Goal: Task Accomplishment & Management: Use online tool/utility

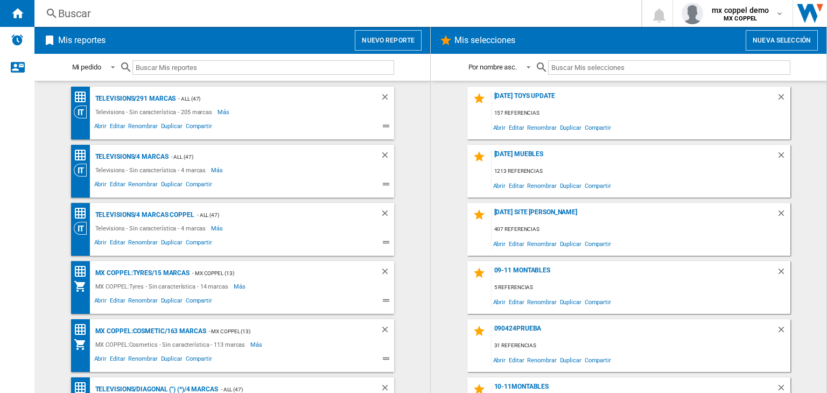
click at [403, 37] on button "Nuevo reporte" at bounding box center [388, 40] width 67 height 20
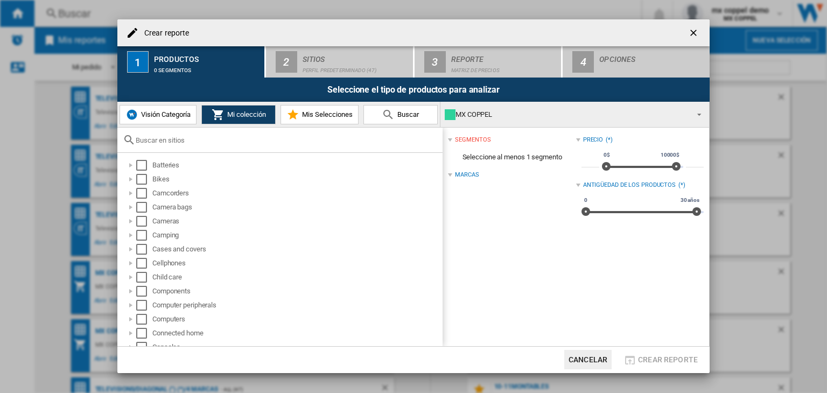
click at [164, 115] on span "Visión Categoría" at bounding box center [164, 114] width 52 height 8
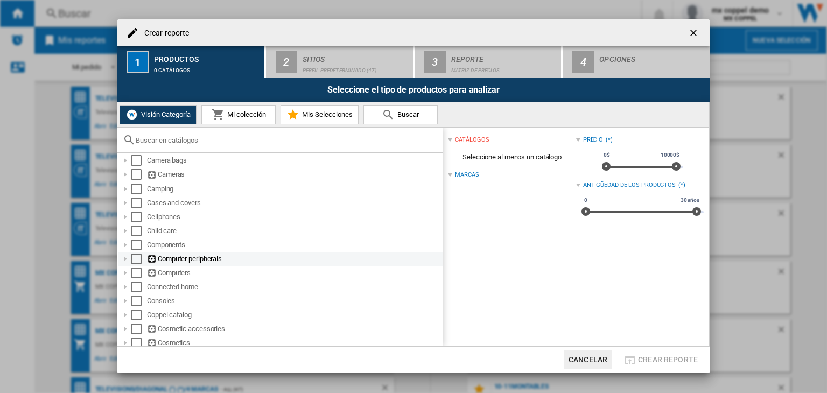
scroll to position [215, 0]
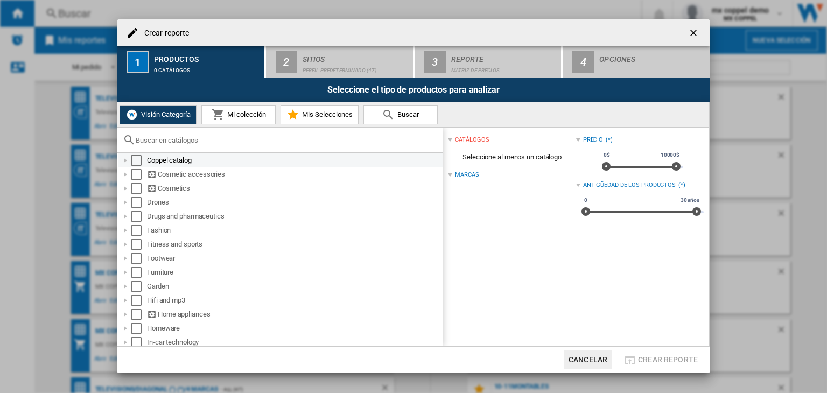
click at [135, 163] on div "Select" at bounding box center [136, 160] width 11 height 11
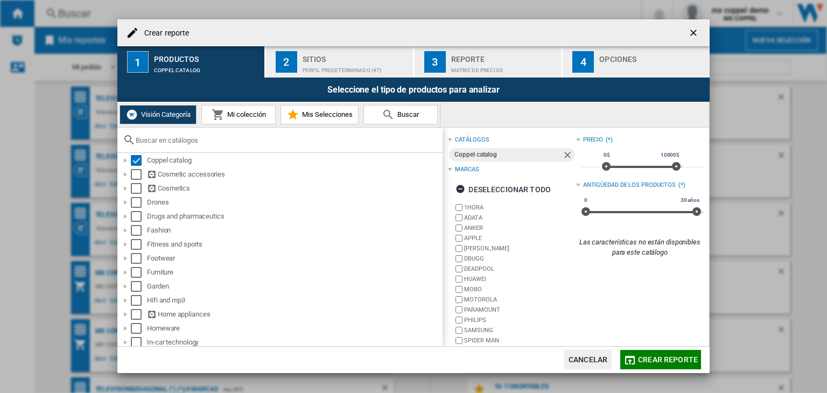
click at [657, 359] on span "Crear reporte" at bounding box center [668, 359] width 60 height 9
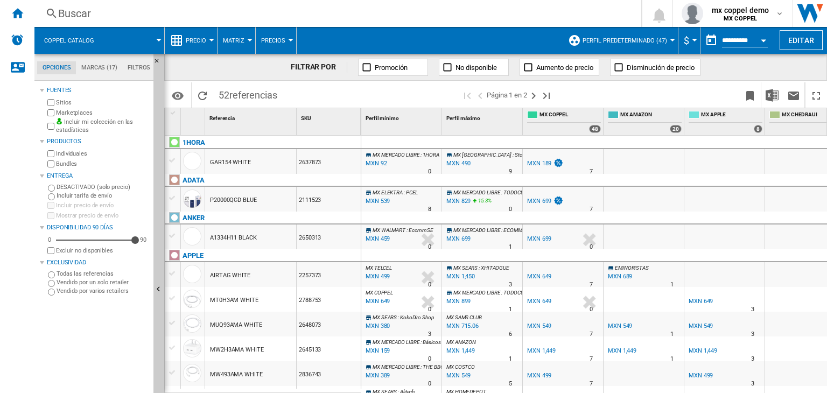
click at [198, 48] on button "Precio" at bounding box center [199, 40] width 26 height 27
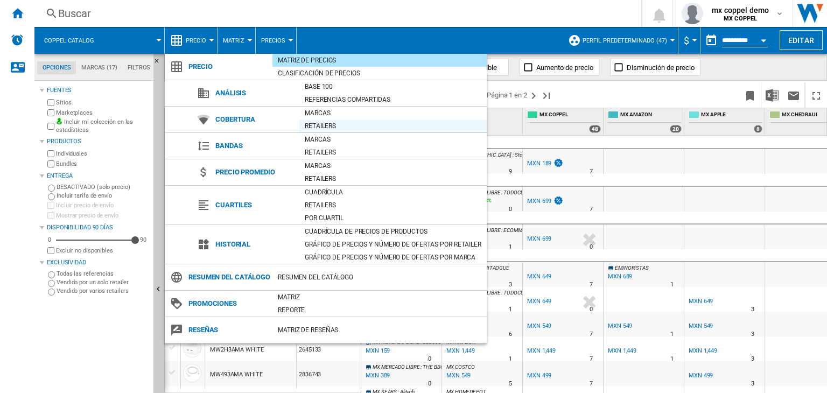
click at [353, 128] on div "Retailers" at bounding box center [392, 126] width 187 height 11
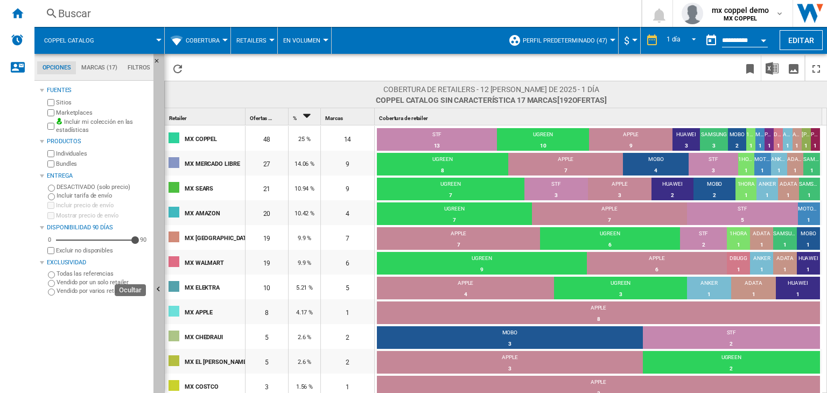
click at [163, 287] on ng-md-icon "Ocultar" at bounding box center [159, 290] width 13 height 13
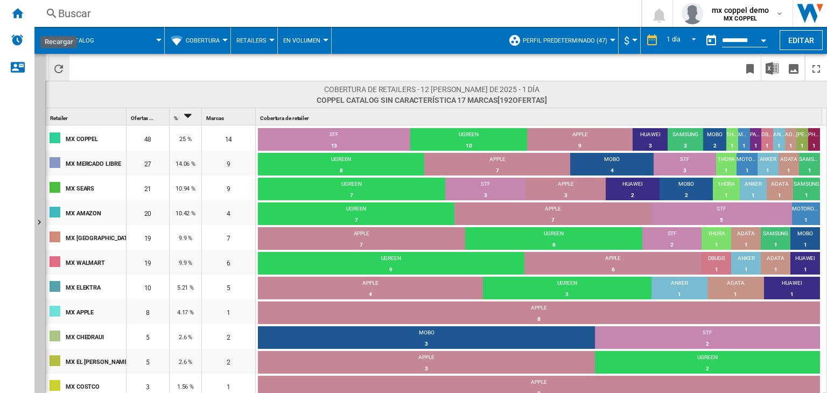
click at [65, 55] on button "Recargar" at bounding box center [59, 67] width 22 height 25
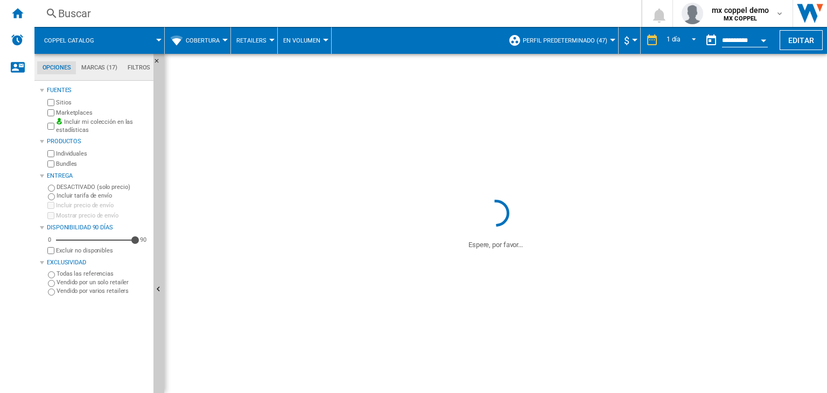
click at [200, 45] on button "Cobertura" at bounding box center [205, 40] width 39 height 27
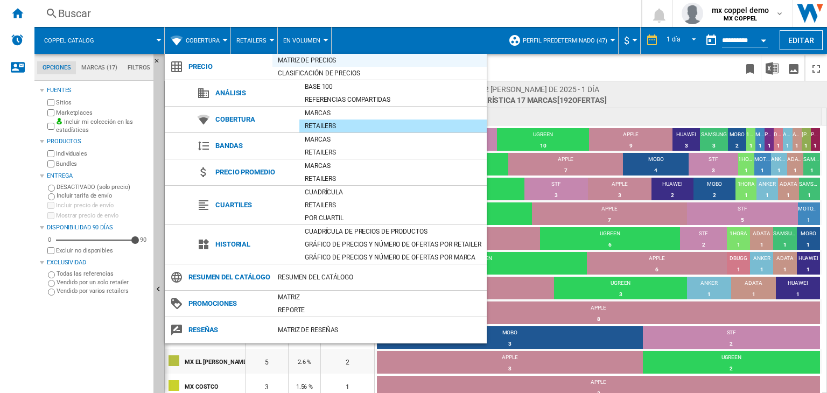
click at [314, 61] on div "Matriz de precios" at bounding box center [379, 60] width 214 height 11
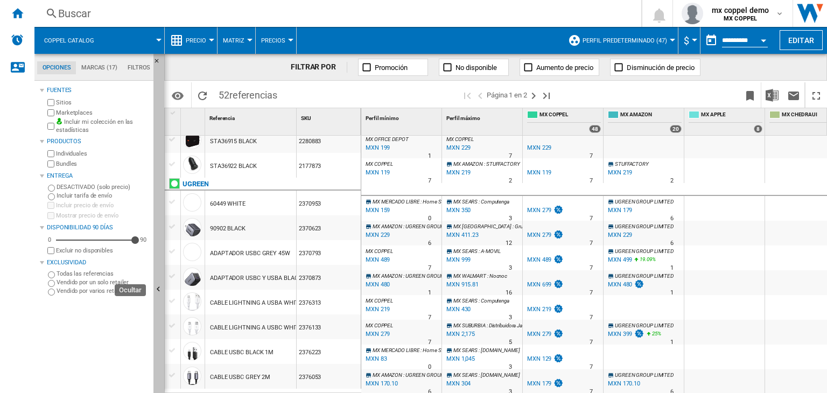
click at [156, 287] on ng-md-icon "Ocultar" at bounding box center [159, 290] width 13 height 13
